Goal: Check status

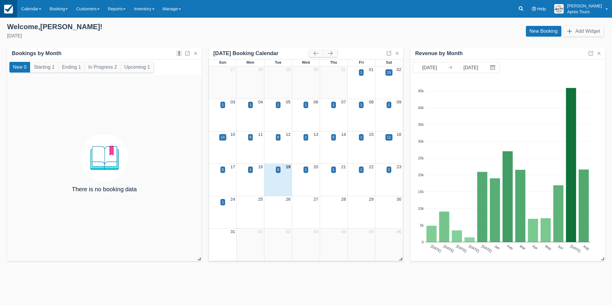
click at [5, 10] on img at bounding box center [8, 9] width 9 height 9
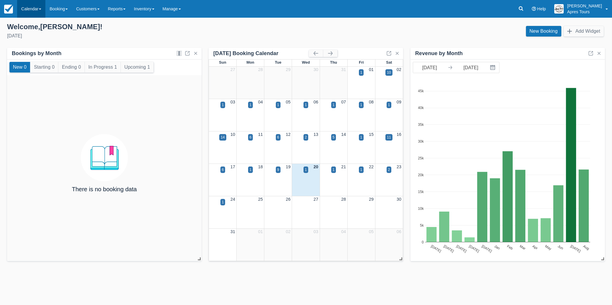
click at [32, 11] on link "Calendar" at bounding box center [31, 9] width 28 height 18
click at [34, 58] on link "Month" at bounding box center [40, 56] width 47 height 12
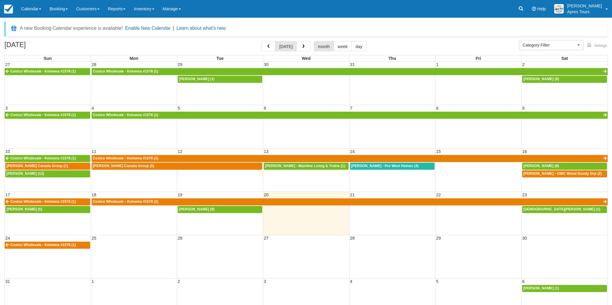
select select
click at [549, 175] on span "[PERSON_NAME] - CIBC Wood Gundy Grp (2)" at bounding box center [562, 174] width 78 height 4
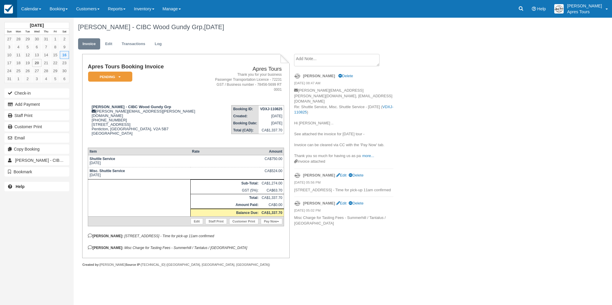
click at [12, 12] on img at bounding box center [8, 9] width 9 height 9
